Goal: Task Accomplishment & Management: Complete application form

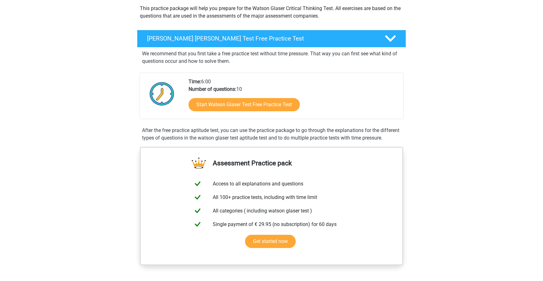
scroll to position [75, 0]
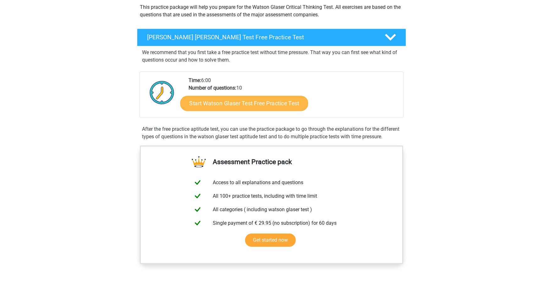
click at [237, 106] on link "Start Watson Glaser Test Free Practice Test" at bounding box center [245, 103] width 128 height 15
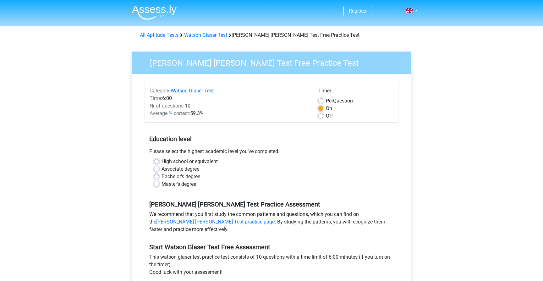
click at [192, 185] on label "Master's degree" at bounding box center [179, 185] width 35 height 8
click at [159, 185] on input "Master's degree" at bounding box center [156, 184] width 5 height 6
radio input "true"
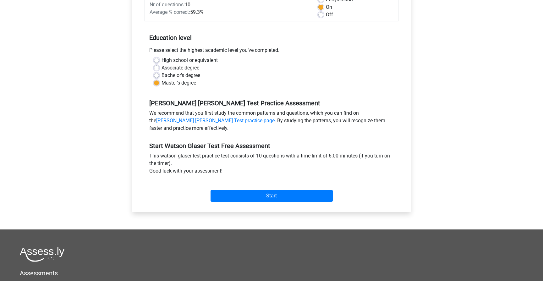
scroll to position [108, 0]
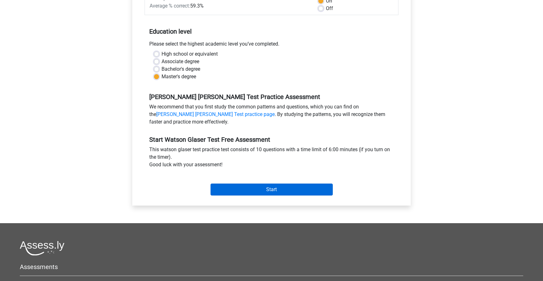
click at [239, 186] on input "Start" at bounding box center [272, 190] width 122 height 12
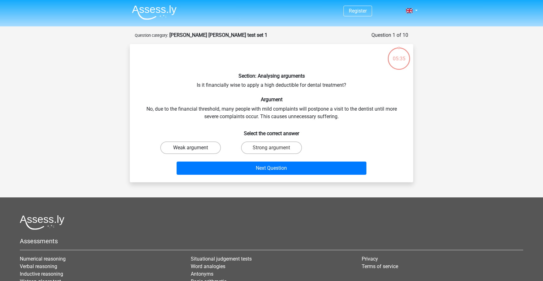
click at [193, 146] on label "Weak argument" at bounding box center [190, 148] width 61 height 13
click at [193, 148] on input "Weak argument" at bounding box center [193, 150] width 4 height 4
radio input "true"
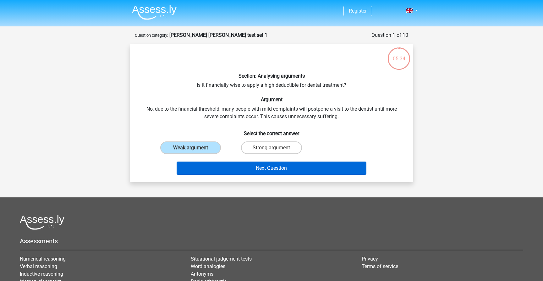
click at [244, 166] on button "Next Question" at bounding box center [272, 168] width 190 height 13
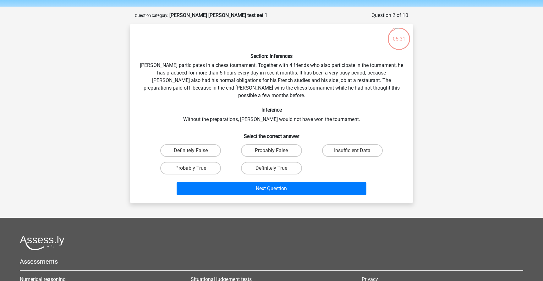
scroll to position [19, 0]
click at [368, 145] on label "Insufficient Data" at bounding box center [352, 151] width 61 height 13
click at [357, 151] on input "Insufficient Data" at bounding box center [355, 153] width 4 height 4
radio input "true"
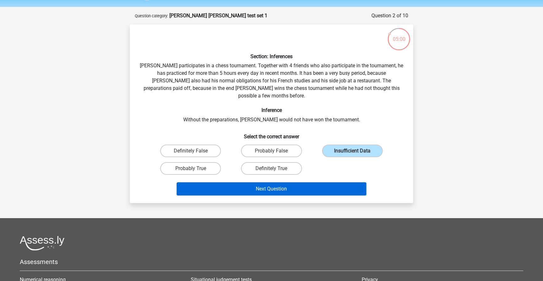
click at [333, 184] on button "Next Question" at bounding box center [272, 188] width 190 height 13
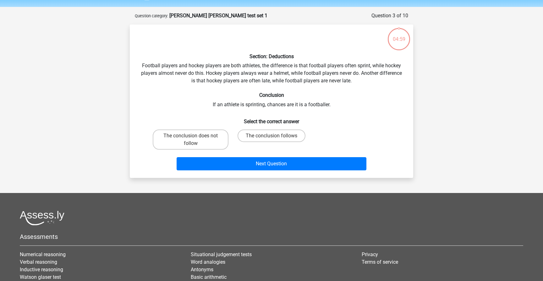
scroll to position [31, 0]
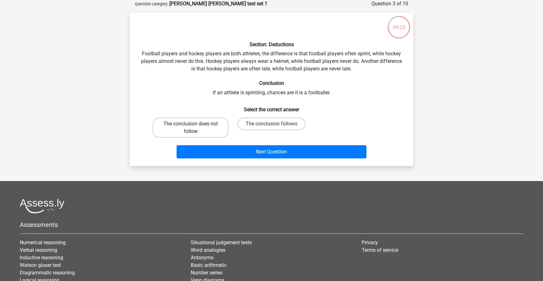
click at [199, 131] on label "The conclusion does not follow" at bounding box center [191, 128] width 76 height 20
click at [195, 128] on input "The conclusion does not follow" at bounding box center [193, 126] width 4 height 4
radio input "true"
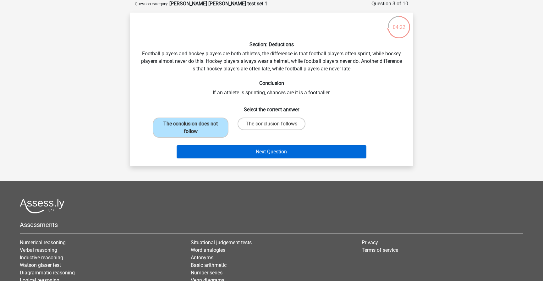
click at [208, 153] on button "Next Question" at bounding box center [272, 151] width 190 height 13
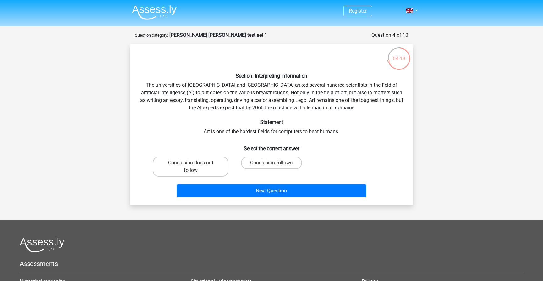
scroll to position [0, 0]
click at [210, 171] on label "Conclusion does not follow" at bounding box center [191, 167] width 76 height 20
click at [195, 167] on input "Conclusion does not follow" at bounding box center [193, 165] width 4 height 4
radio input "true"
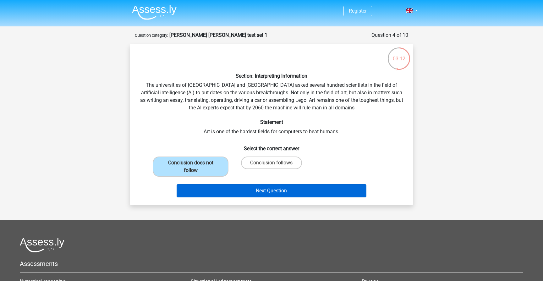
click at [221, 190] on button "Next Question" at bounding box center [272, 190] width 190 height 13
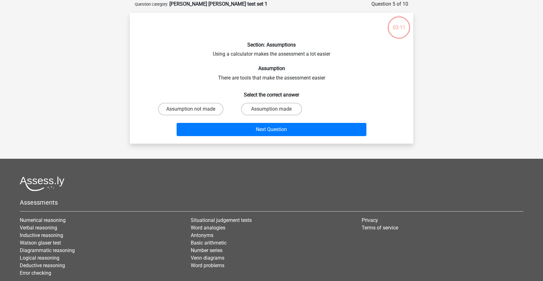
scroll to position [31, 0]
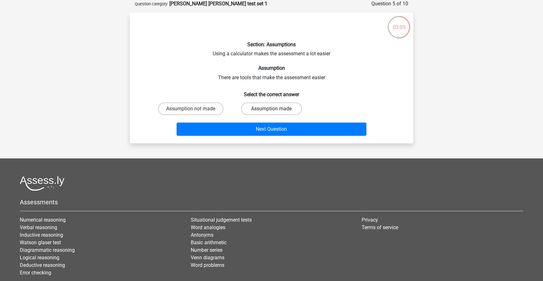
click at [282, 115] on label "Assumption made" at bounding box center [271, 109] width 61 height 13
click at [276, 113] on input "Assumption made" at bounding box center [274, 111] width 4 height 4
radio input "true"
click at [204, 112] on label "Assumption not made" at bounding box center [190, 109] width 65 height 13
click at [195, 112] on input "Assumption not made" at bounding box center [193, 111] width 4 height 4
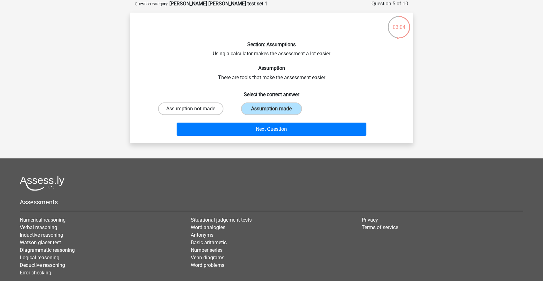
radio input "true"
click at [257, 111] on label "Assumption made" at bounding box center [271, 109] width 61 height 13
click at [272, 111] on input "Assumption made" at bounding box center [274, 111] width 4 height 4
radio input "true"
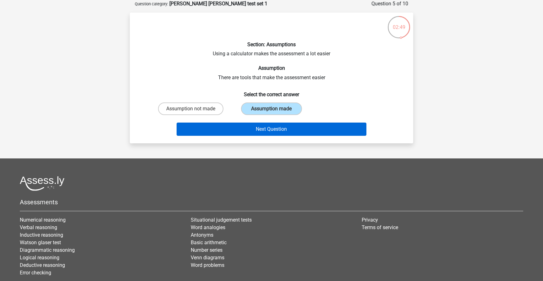
click at [252, 132] on button "Next Question" at bounding box center [272, 129] width 190 height 13
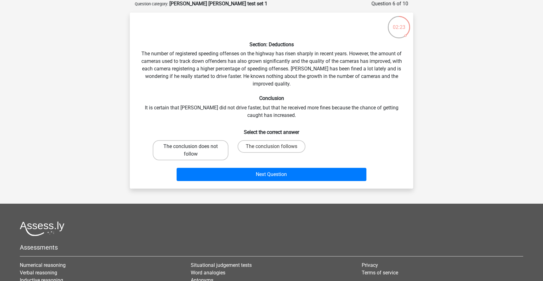
click at [197, 155] on label "The conclusion does not follow" at bounding box center [191, 150] width 76 height 20
click at [195, 151] on input "The conclusion does not follow" at bounding box center [193, 149] width 4 height 4
radio input "true"
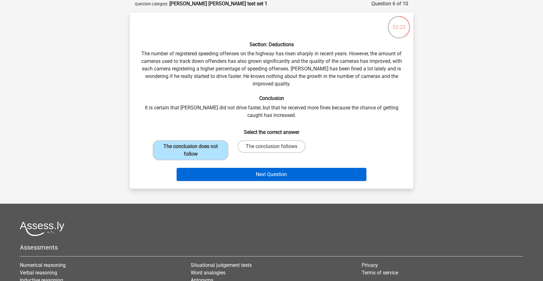
click at [204, 172] on button "Next Question" at bounding box center [272, 174] width 190 height 13
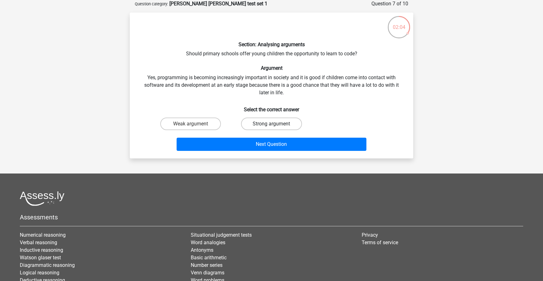
click at [252, 125] on label "Strong argument" at bounding box center [271, 124] width 61 height 13
click at [272, 125] on input "Strong argument" at bounding box center [274, 126] width 4 height 4
radio input "true"
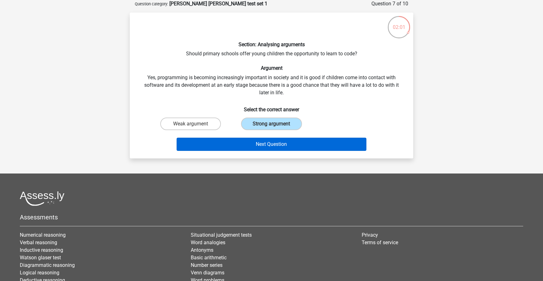
click at [244, 145] on button "Next Question" at bounding box center [272, 144] width 190 height 13
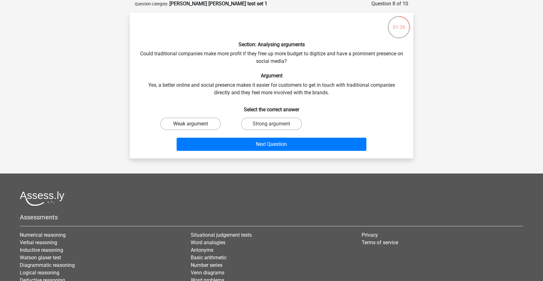
click at [203, 124] on label "Weak argument" at bounding box center [190, 124] width 61 height 13
click at [195, 124] on input "Weak argument" at bounding box center [193, 126] width 4 height 4
radio input "true"
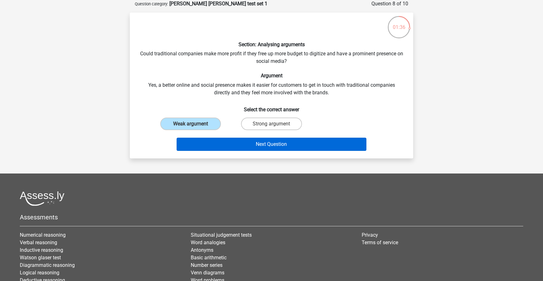
click at [203, 145] on button "Next Question" at bounding box center [272, 144] width 190 height 13
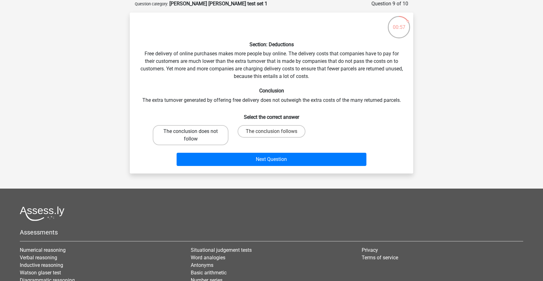
click at [211, 133] on label "The conclusion does not follow" at bounding box center [191, 135] width 76 height 20
click at [195, 133] on input "The conclusion does not follow" at bounding box center [193, 133] width 4 height 4
radio input "true"
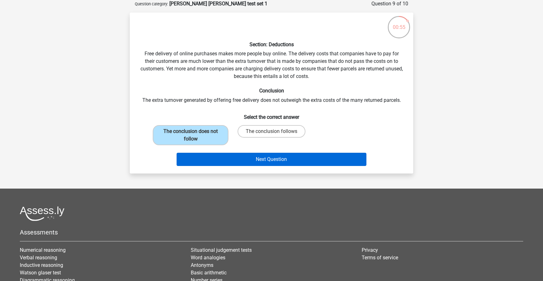
click at [263, 159] on button "Next Question" at bounding box center [272, 159] width 190 height 13
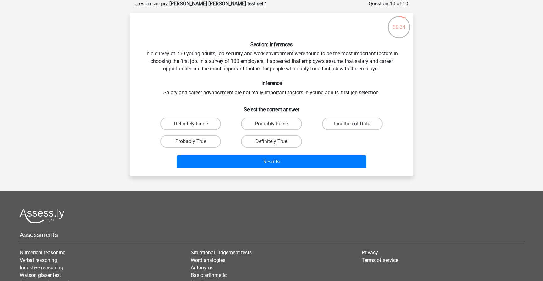
click at [336, 124] on label "Insufficient Data" at bounding box center [352, 124] width 61 height 13
click at [353, 124] on input "Insufficient Data" at bounding box center [355, 126] width 4 height 4
radio input "true"
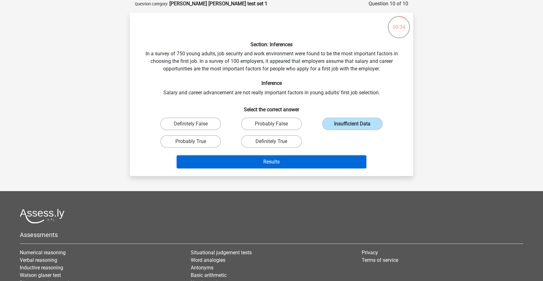
click at [305, 165] on button "Results" at bounding box center [272, 161] width 190 height 13
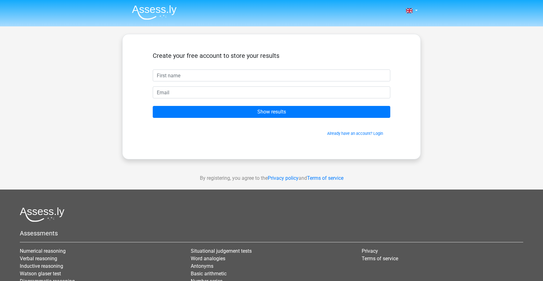
click at [298, 83] on form "Create your free account to store your results Show results Already have an acc…" at bounding box center [272, 94] width 238 height 85
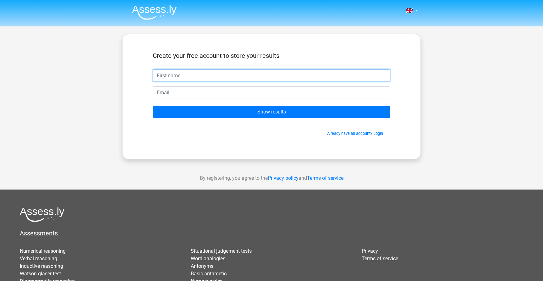
click at [293, 79] on input "text" at bounding box center [272, 76] width 238 height 12
type input "armin"
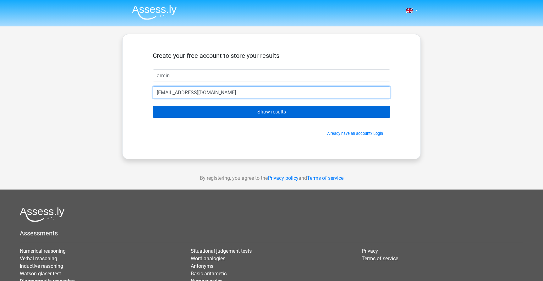
type input "armin@aghaei.ca"
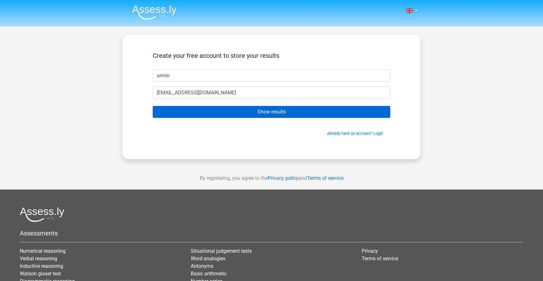
click at [293, 114] on input "Show results" at bounding box center [272, 112] width 238 height 12
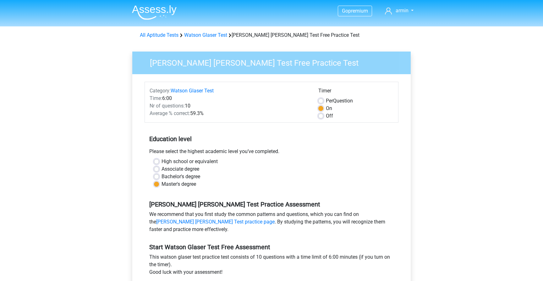
scroll to position [108, 0]
